Goal: Check status: Check status

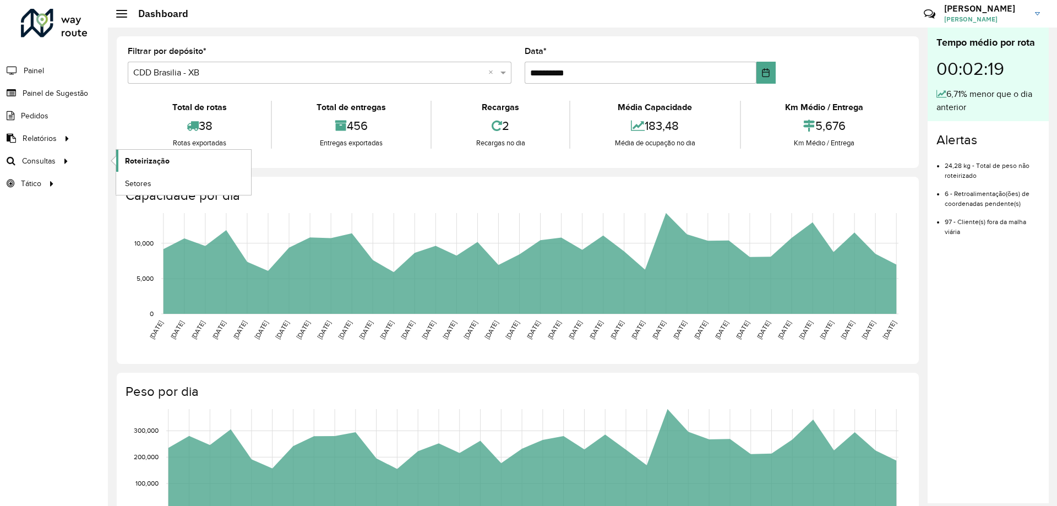
click at [148, 164] on span "Roteirização" at bounding box center [147, 161] width 45 height 12
click at [37, 164] on span "Consultas" at bounding box center [40, 161] width 36 height 12
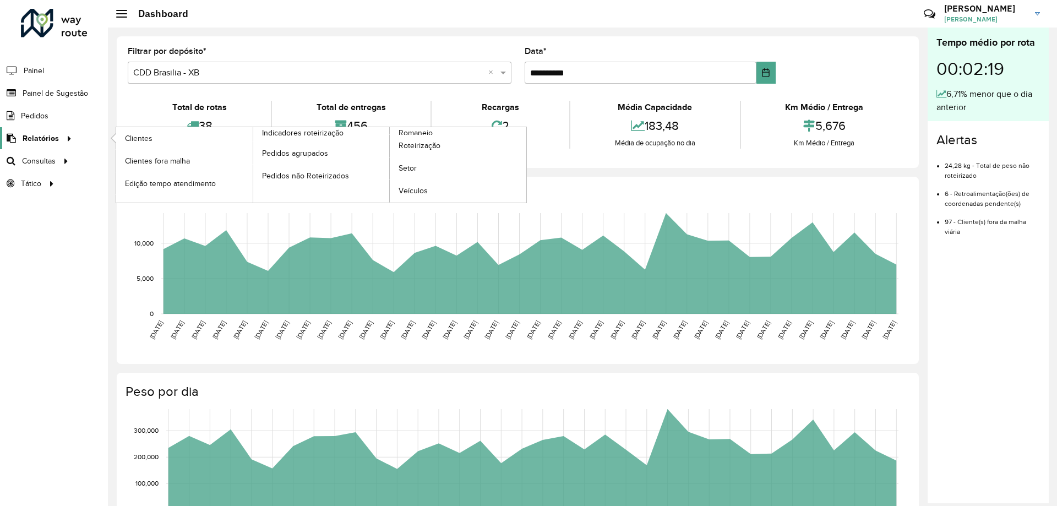
click at [45, 141] on span "Relatórios" at bounding box center [41, 139] width 36 height 12
click at [193, 135] on link "Clientes" at bounding box center [184, 138] width 137 height 22
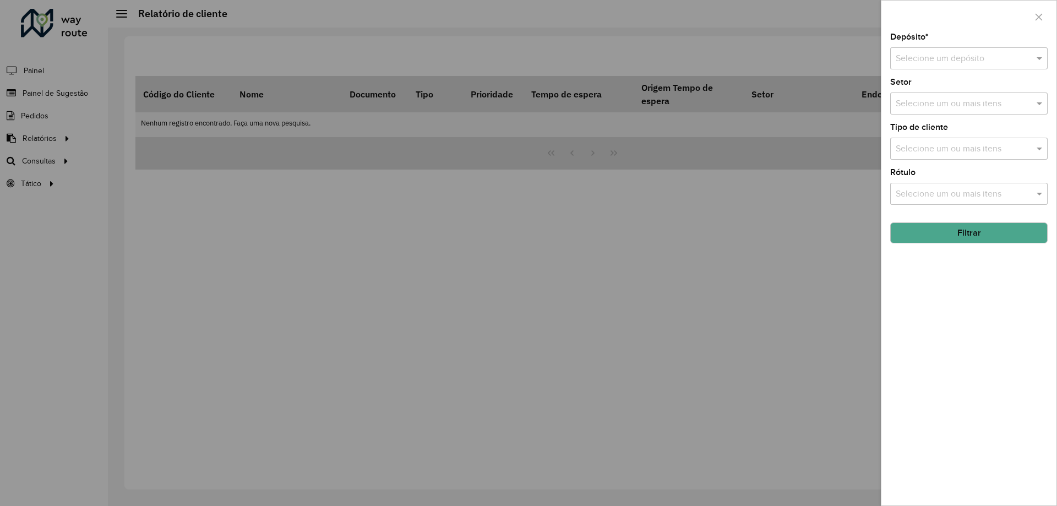
click at [964, 58] on input "text" at bounding box center [958, 58] width 124 height 13
click at [938, 109] on span "CDD Brasilia - XB" at bounding box center [929, 108] width 66 height 9
click at [934, 105] on input "text" at bounding box center [963, 103] width 141 height 13
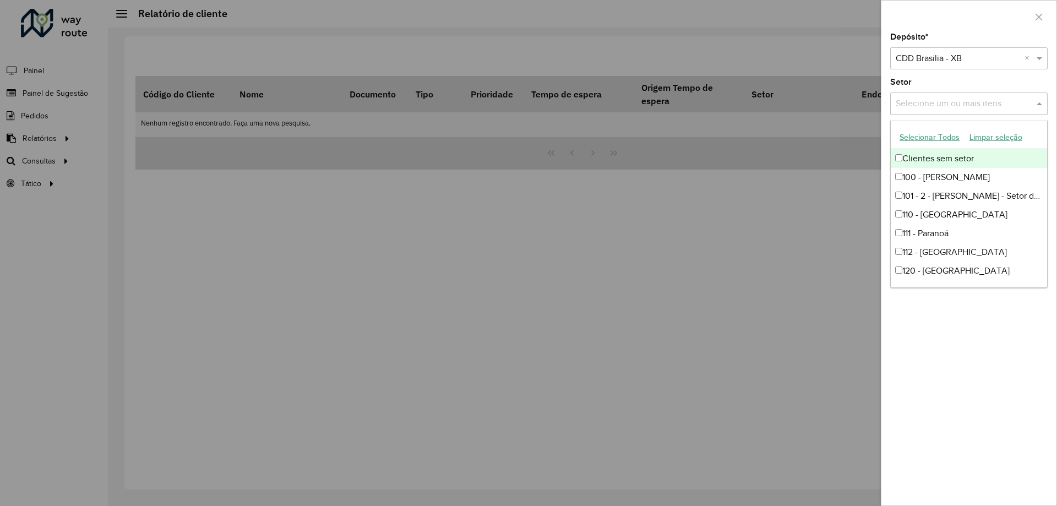
click at [804, 176] on div at bounding box center [528, 253] width 1057 height 506
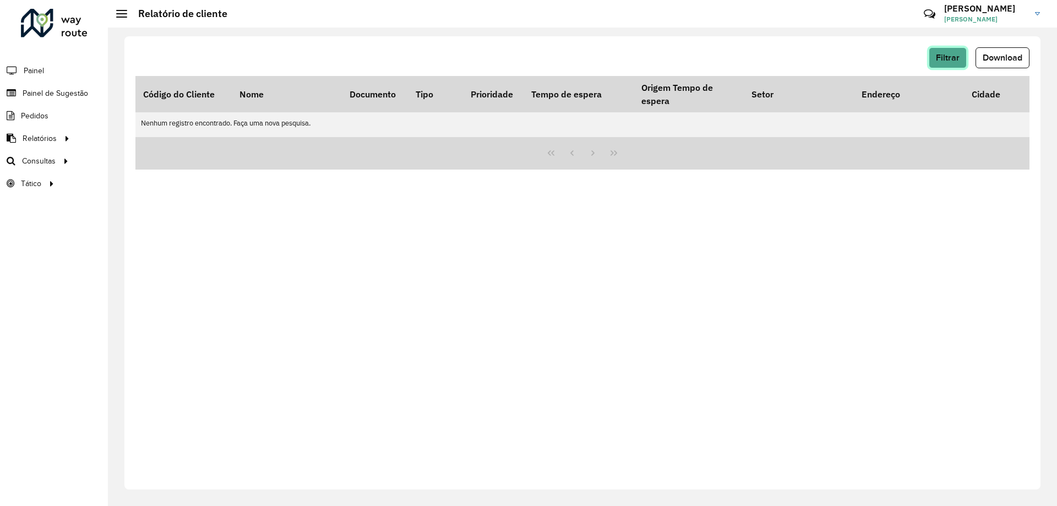
click at [962, 54] on button "Filtrar" at bounding box center [948, 57] width 38 height 21
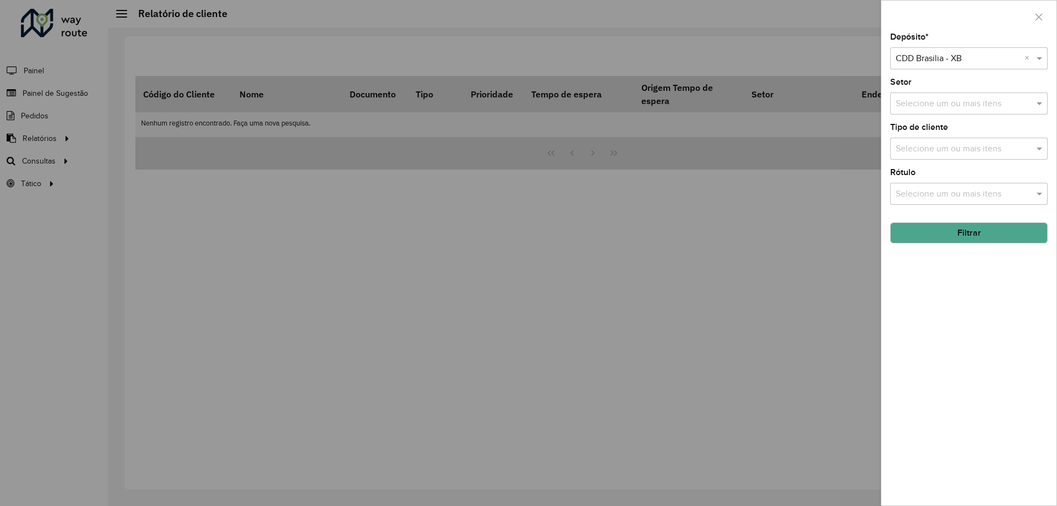
click at [958, 227] on button "Filtrar" at bounding box center [970, 233] width 158 height 21
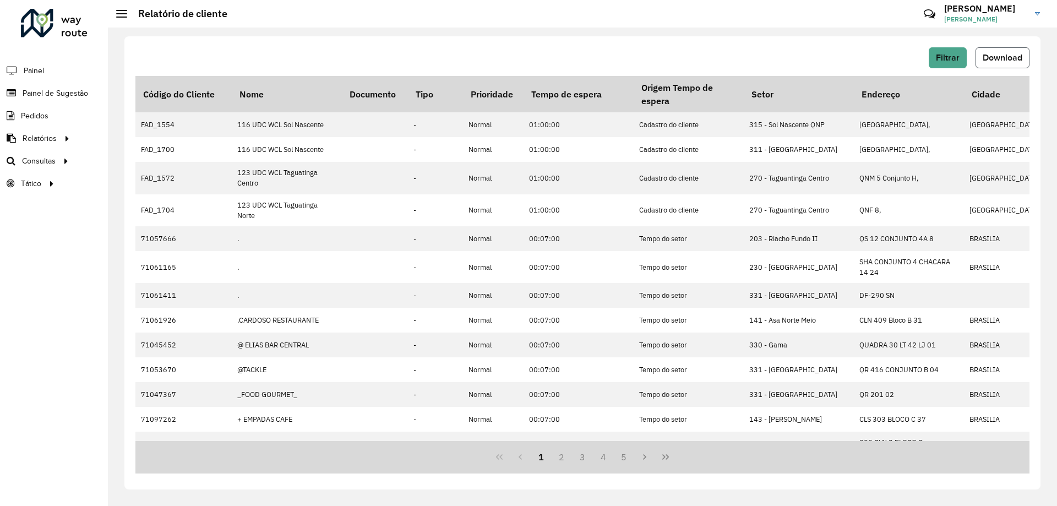
click at [1007, 51] on button "Download" at bounding box center [1003, 57] width 54 height 21
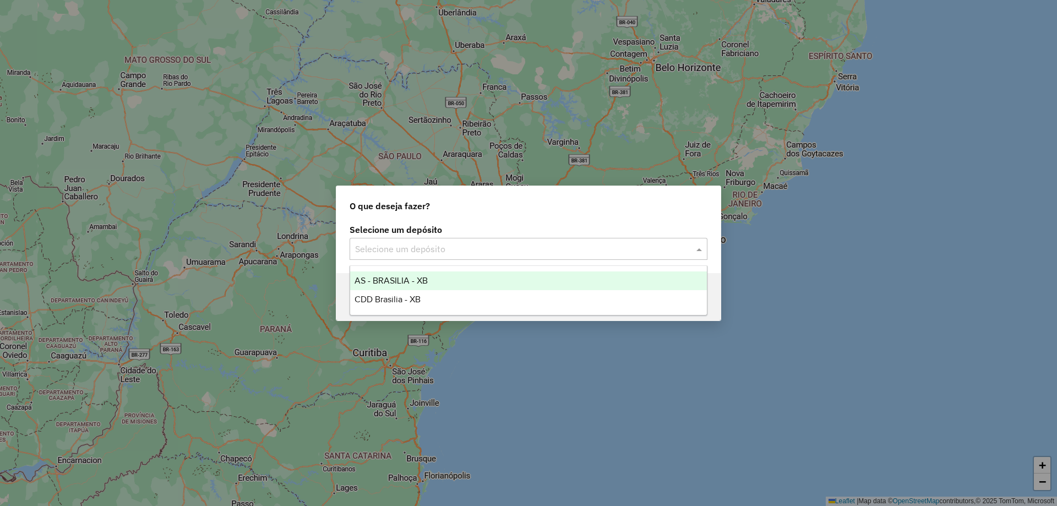
click at [491, 250] on input "text" at bounding box center [517, 249] width 325 height 13
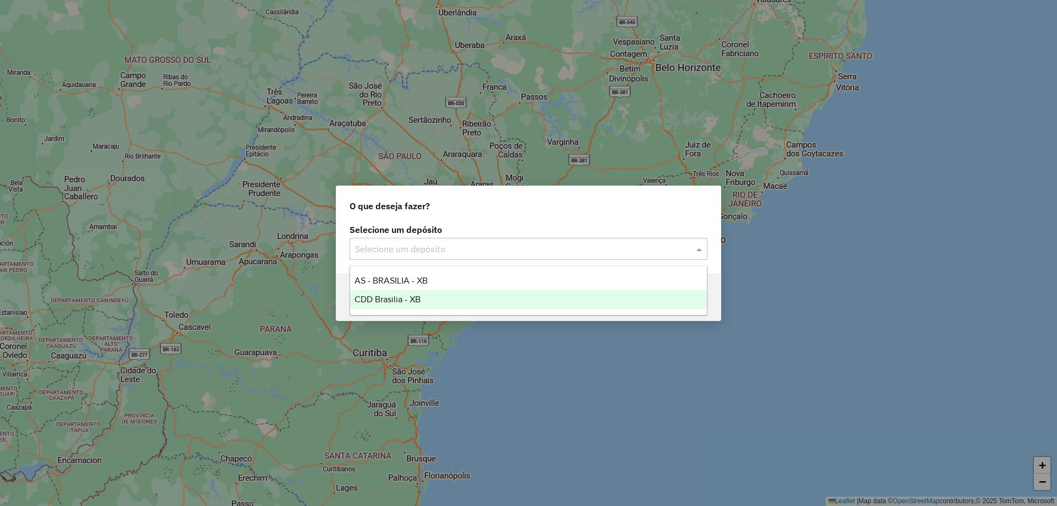
click at [406, 301] on span "CDD Brasilia - XB" at bounding box center [388, 299] width 66 height 9
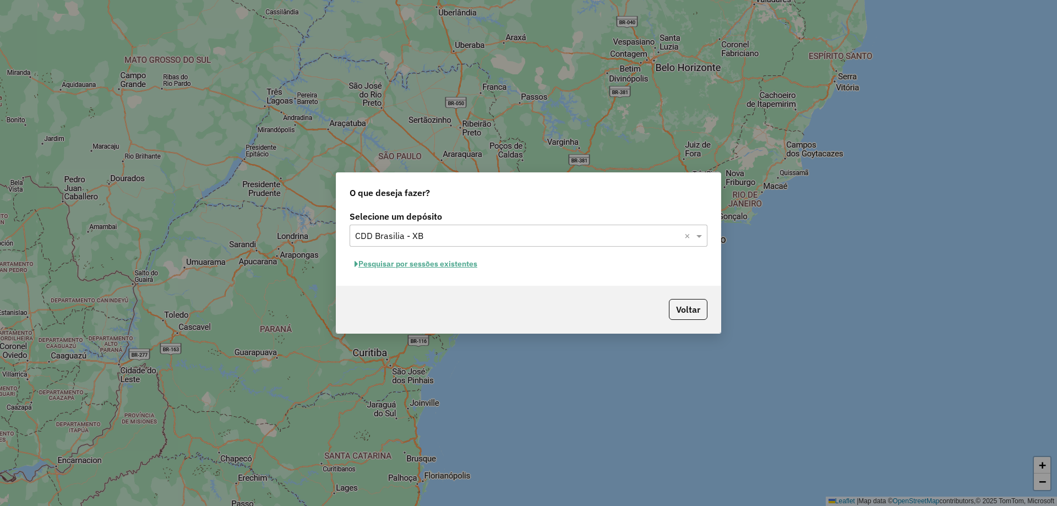
click at [451, 267] on button "Pesquisar por sessões existentes" at bounding box center [416, 264] width 133 height 17
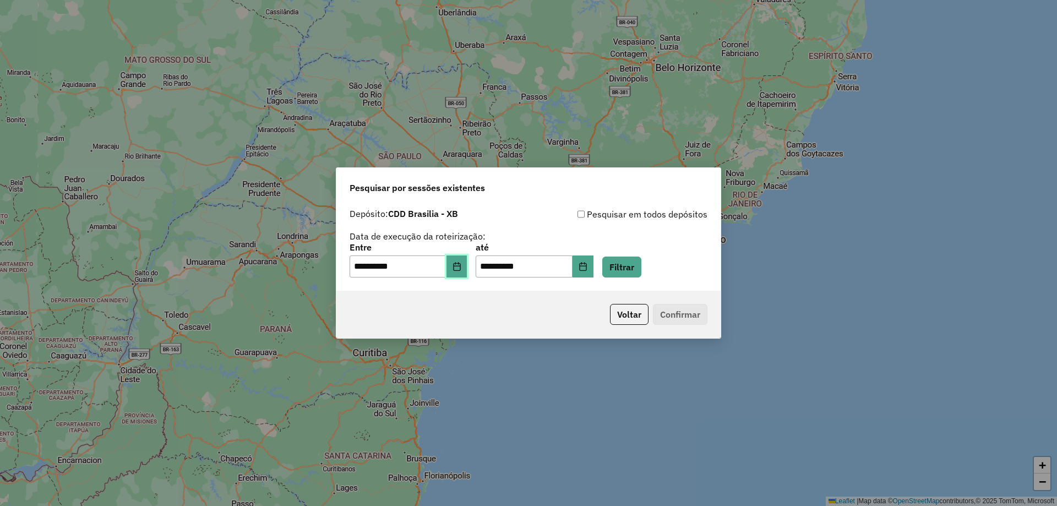
click at [468, 265] on button "Choose Date" at bounding box center [457, 267] width 21 height 22
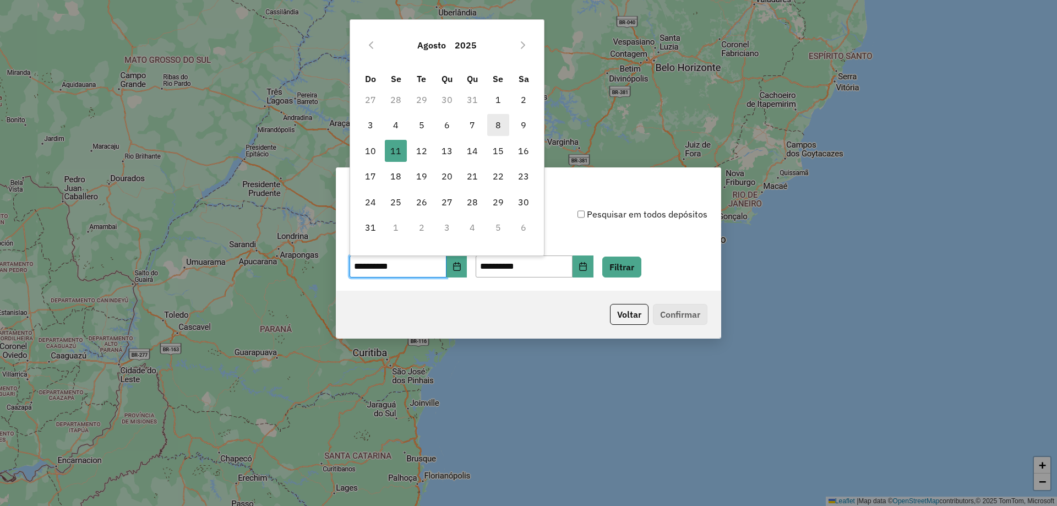
click at [495, 124] on span "8" at bounding box center [498, 125] width 22 height 22
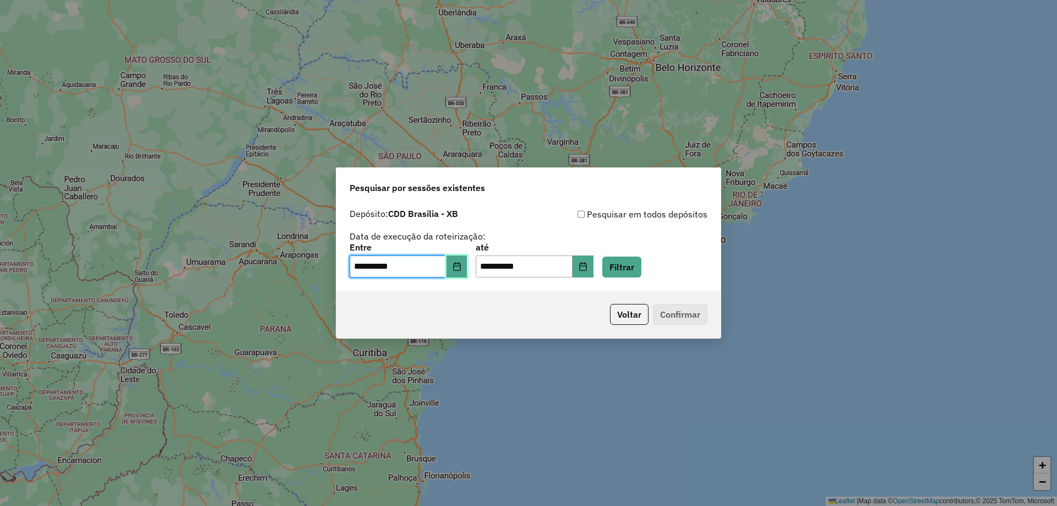
click at [468, 263] on button "Choose Date" at bounding box center [457, 267] width 21 height 22
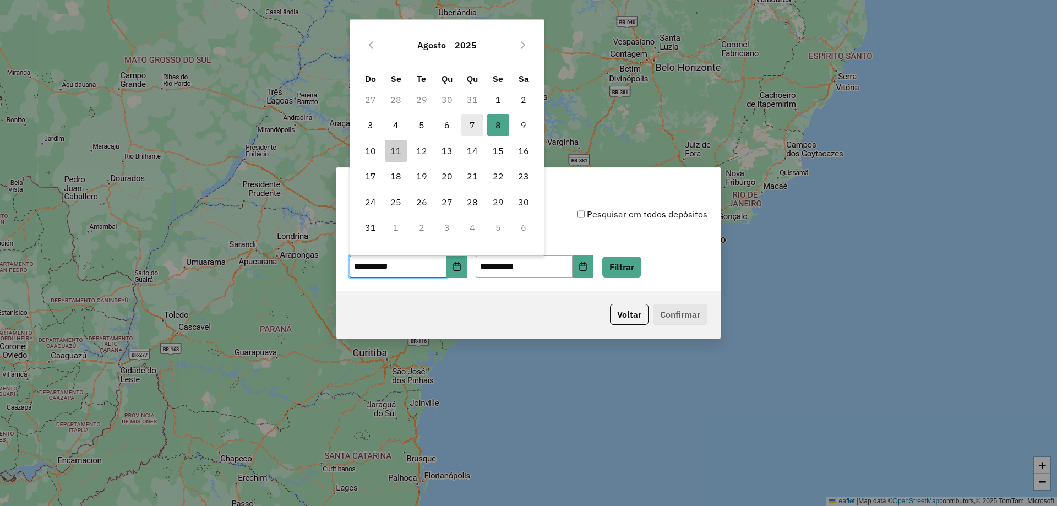
click at [471, 126] on span "7" at bounding box center [473, 125] width 22 height 22
type input "**********"
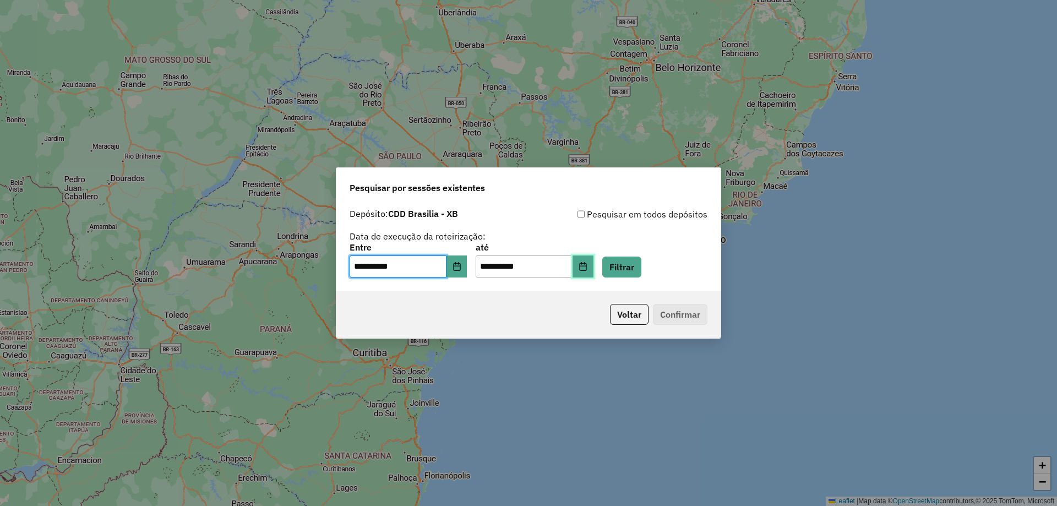
click at [588, 266] on icon "Choose Date" at bounding box center [583, 266] width 9 height 9
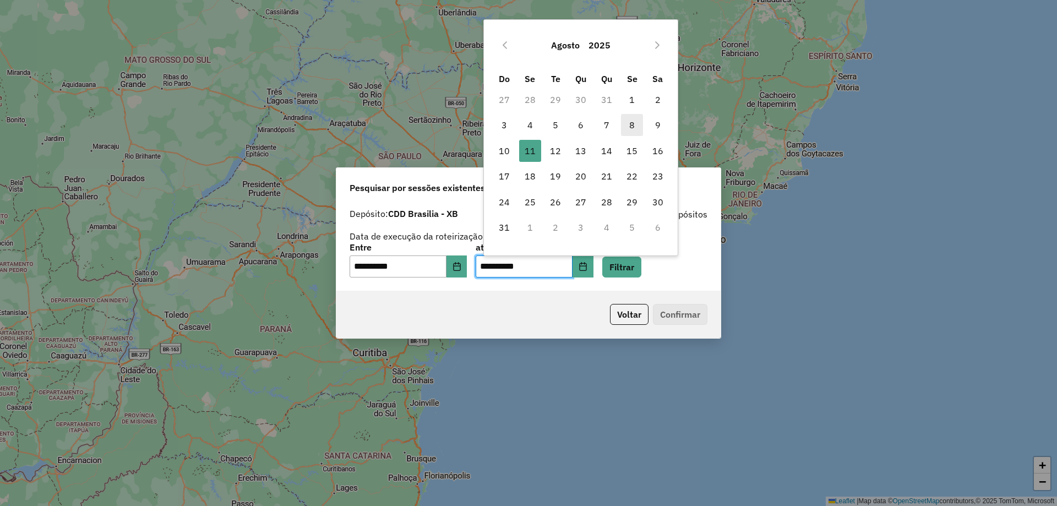
click at [636, 124] on span "8" at bounding box center [632, 125] width 22 height 22
type input "**********"
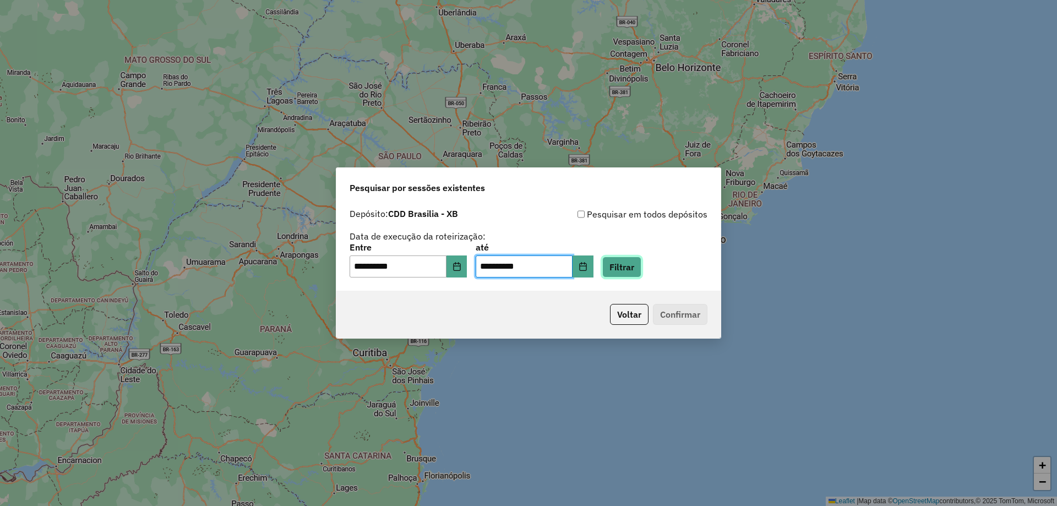
click at [642, 267] on button "Filtrar" at bounding box center [622, 267] width 39 height 21
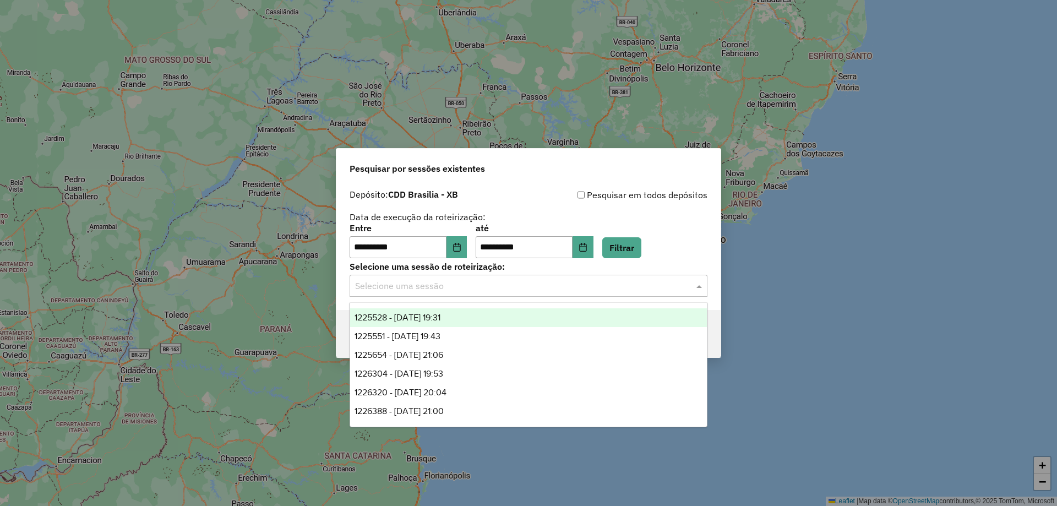
click at [472, 289] on input "text" at bounding box center [517, 286] width 325 height 13
click at [441, 321] on span "1225528 - [DATE] 19:31" at bounding box center [398, 317] width 86 height 9
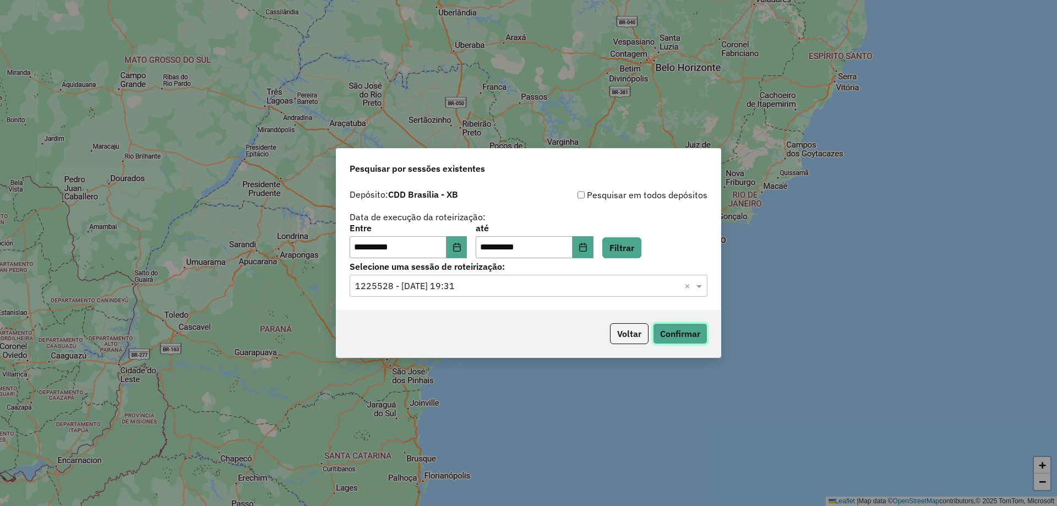
click at [697, 331] on button "Confirmar" at bounding box center [680, 333] width 55 height 21
